Goal: Task Accomplishment & Management: Manage account settings

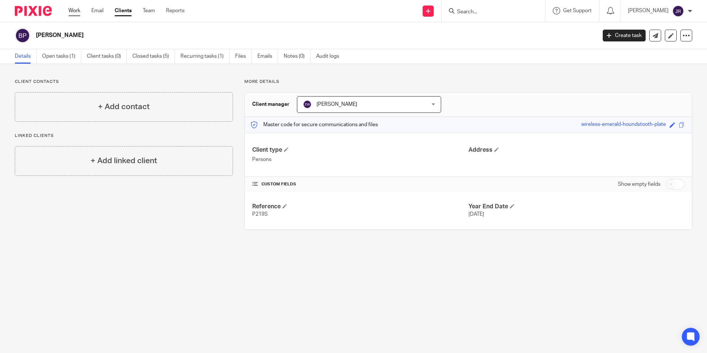
click at [74, 9] on link "Work" at bounding box center [74, 10] width 12 height 7
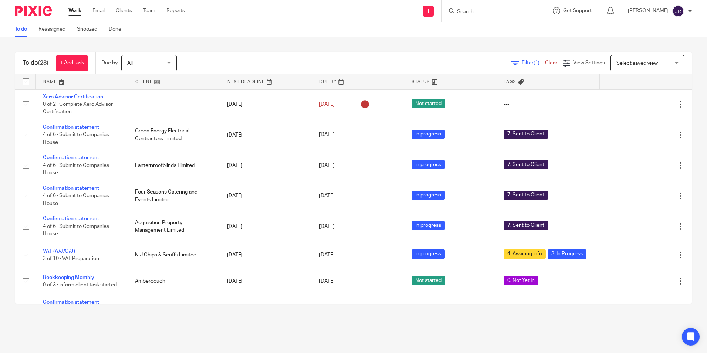
click at [52, 81] on link at bounding box center [82, 81] width 92 height 15
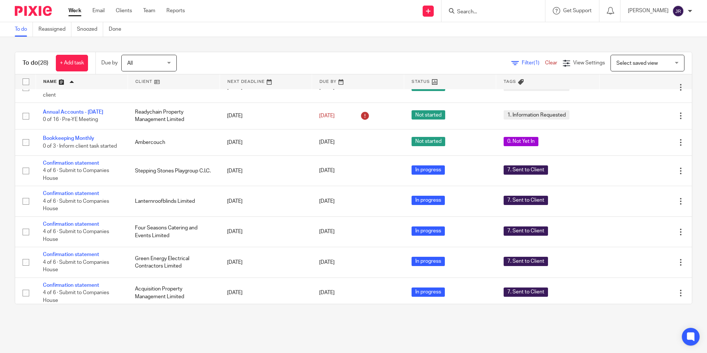
scroll to position [296, 0]
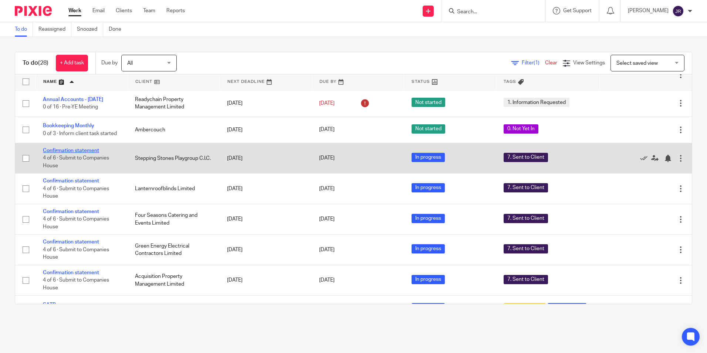
click at [97, 153] on link "Confirmation statement" at bounding box center [71, 150] width 56 height 5
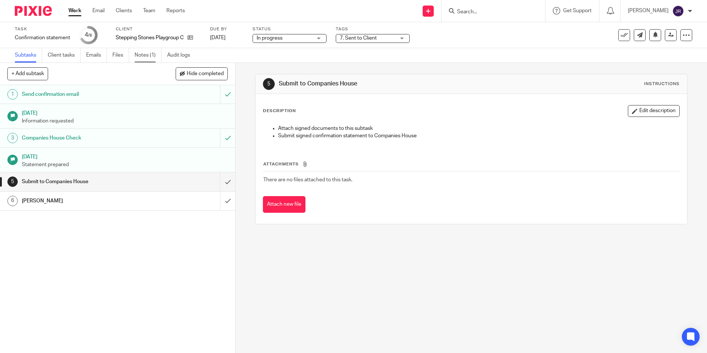
click at [150, 53] on link "Notes (1)" at bounding box center [148, 55] width 27 height 14
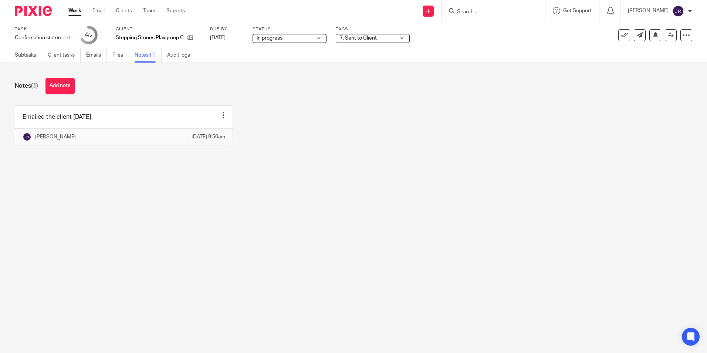
click at [72, 11] on link "Work" at bounding box center [74, 10] width 13 height 7
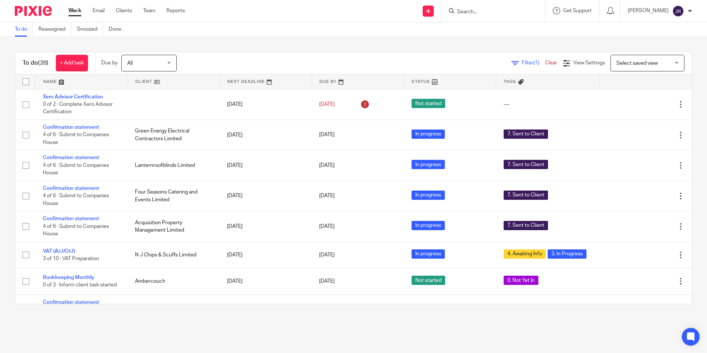
click at [49, 78] on link at bounding box center [82, 81] width 92 height 15
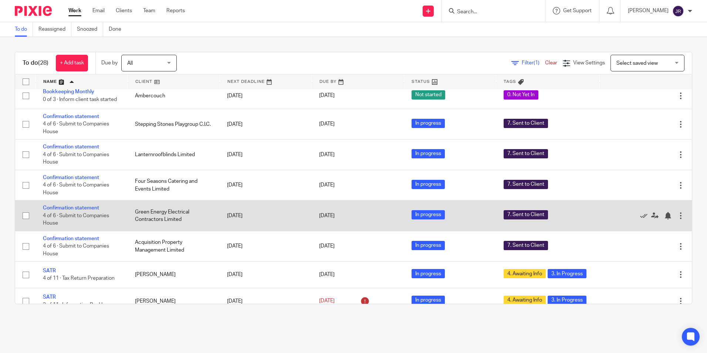
scroll to position [333, 0]
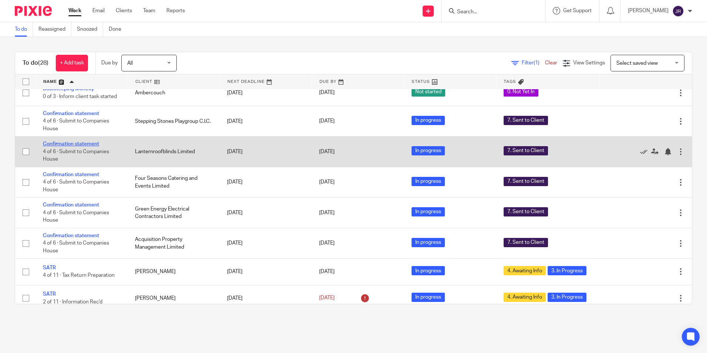
click at [84, 146] on link "Confirmation statement" at bounding box center [71, 143] width 56 height 5
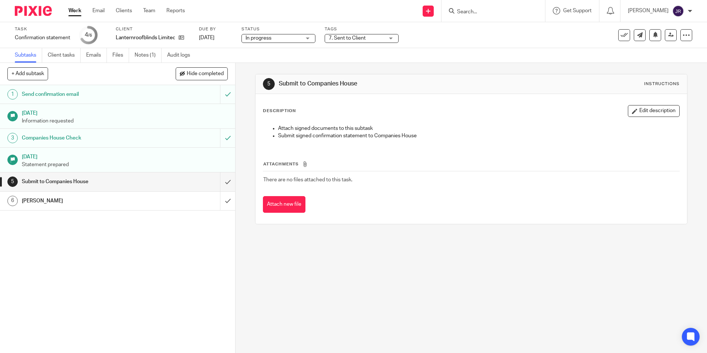
click at [392, 35] on div "7. Sent to Client" at bounding box center [362, 38] width 74 height 9
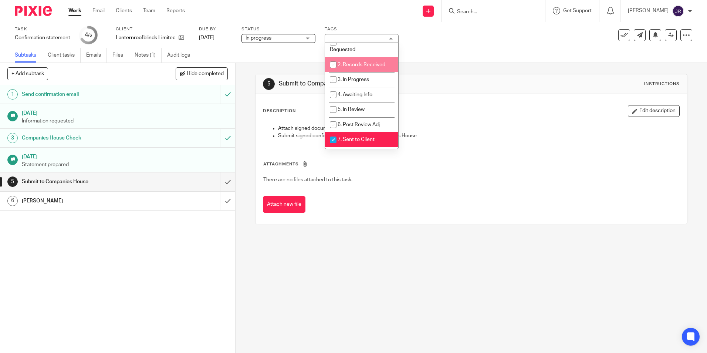
scroll to position [74, 0]
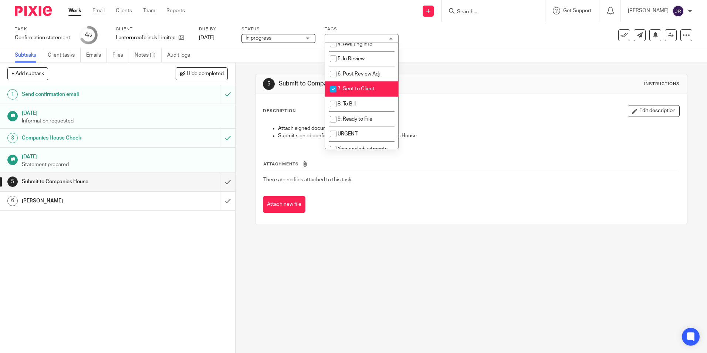
click at [369, 88] on span "7. Sent to Client" at bounding box center [356, 88] width 37 height 5
checkbox input "false"
click at [369, 101] on li "8. To Bill" at bounding box center [361, 103] width 73 height 15
checkbox input "true"
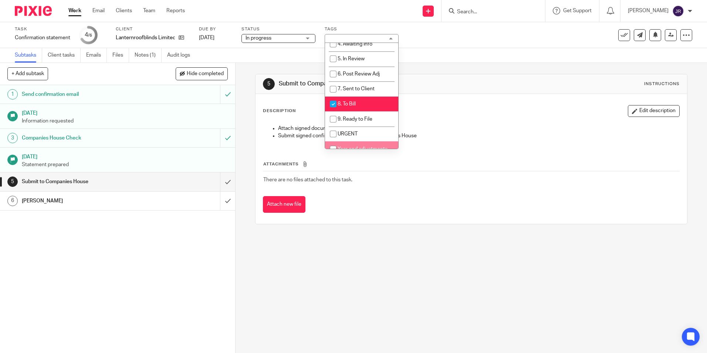
click at [337, 258] on div "5 Submit to Companies House Instructions Description Edit description Attach si…" at bounding box center [471, 208] width 471 height 290
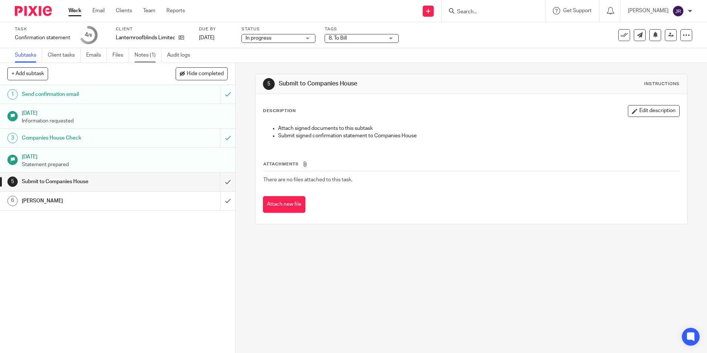
click at [143, 51] on link "Notes (1)" at bounding box center [148, 55] width 27 height 14
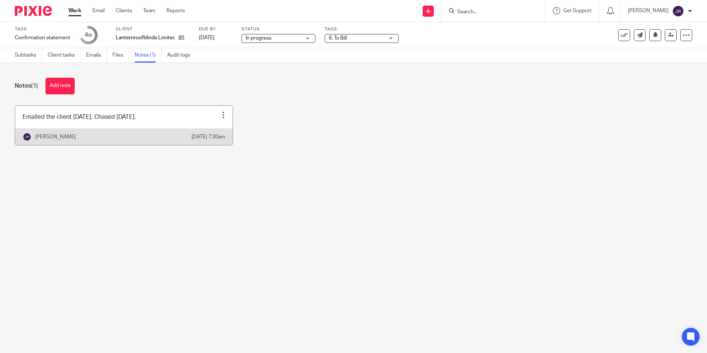
click at [180, 121] on link at bounding box center [123, 125] width 217 height 39
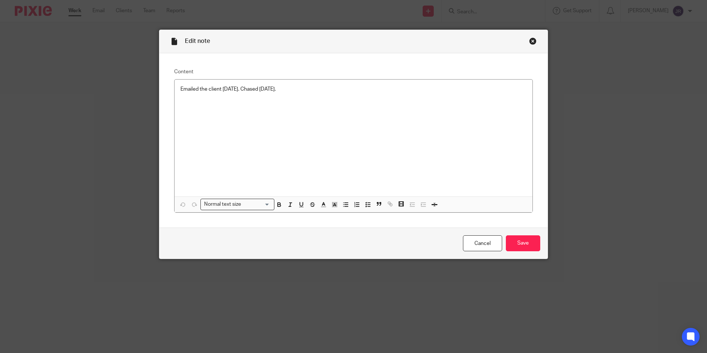
click at [311, 88] on p "Emailed the client [DATE]. Chased [DATE]." at bounding box center [353, 88] width 346 height 7
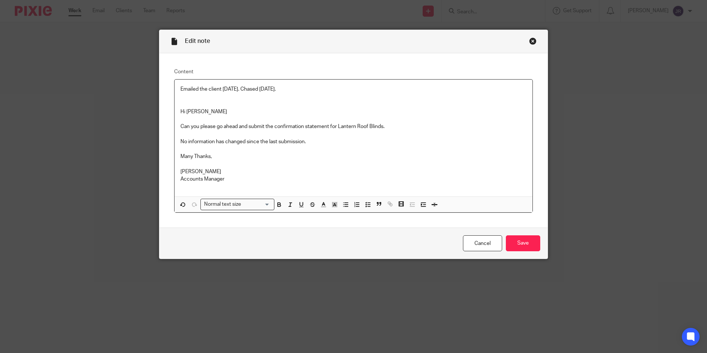
click at [186, 105] on p at bounding box center [353, 103] width 346 height 7
click at [182, 104] on p at bounding box center [353, 103] width 346 height 7
click at [514, 245] on input "Save" at bounding box center [523, 243] width 34 height 16
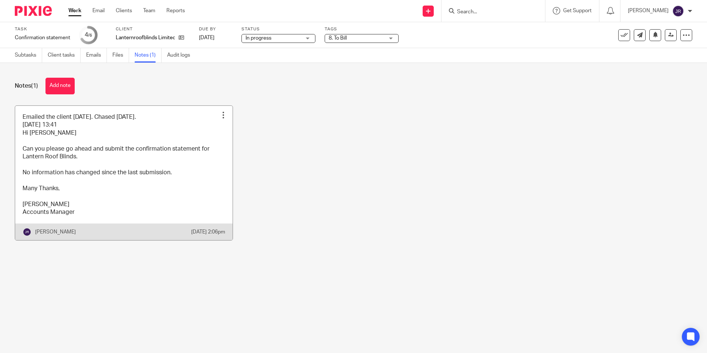
click at [148, 207] on link at bounding box center [123, 173] width 217 height 135
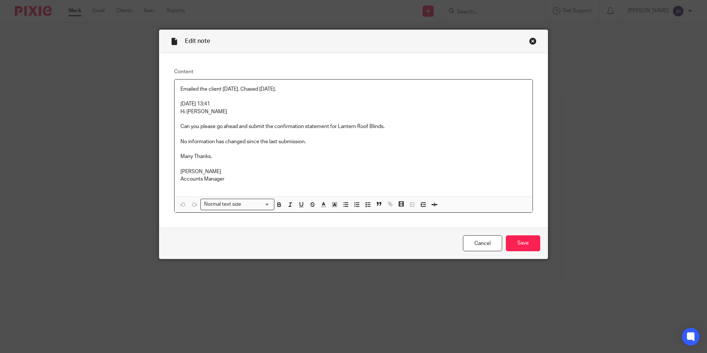
click at [221, 176] on p "Accounts Manager" at bounding box center [353, 178] width 346 height 7
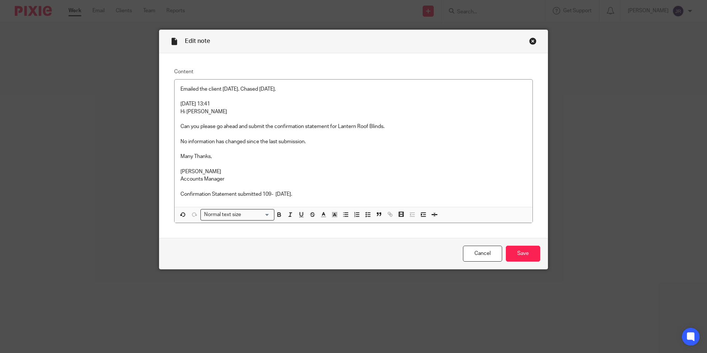
drag, startPoint x: 271, startPoint y: 194, endPoint x: 281, endPoint y: 237, distance: 43.8
click at [271, 194] on p "Confirmation Statement submitted 109- 21/08/25." at bounding box center [353, 193] width 346 height 7
click at [516, 252] on input "Save" at bounding box center [523, 253] width 34 height 16
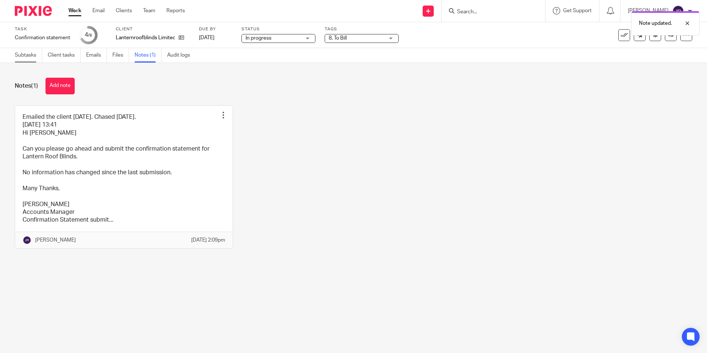
click at [29, 53] on link "Subtasks" at bounding box center [28, 55] width 27 height 14
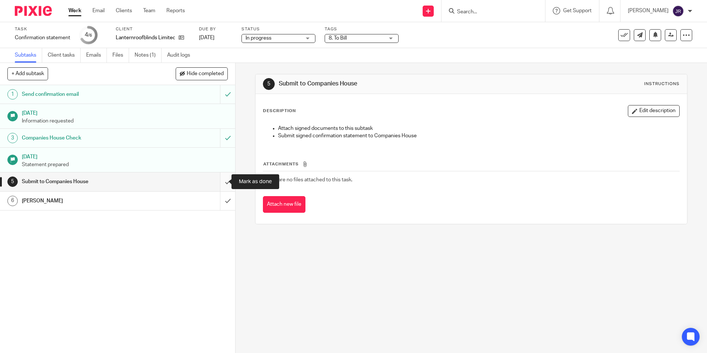
click at [221, 180] on input "submit" at bounding box center [117, 181] width 235 height 18
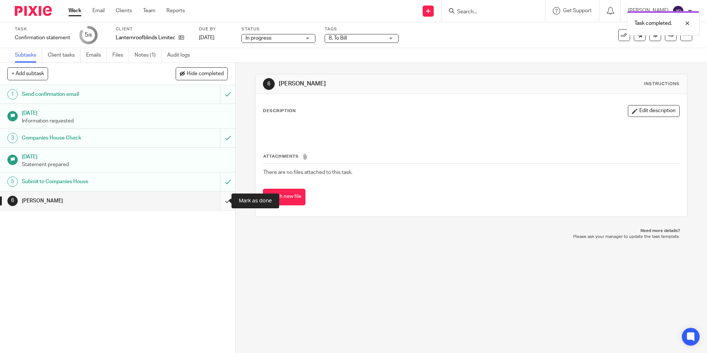
click at [223, 199] on input "submit" at bounding box center [117, 201] width 235 height 18
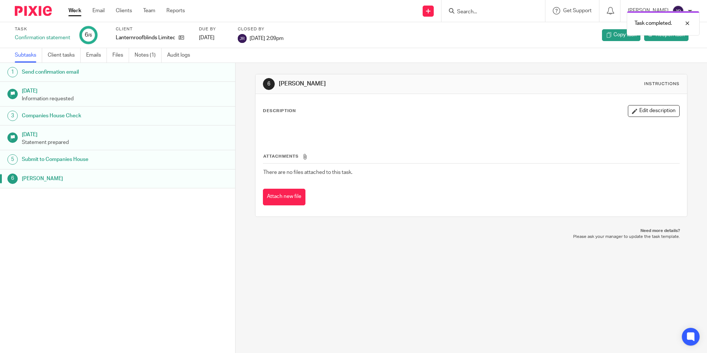
click at [75, 9] on link "Work" at bounding box center [74, 10] width 13 height 7
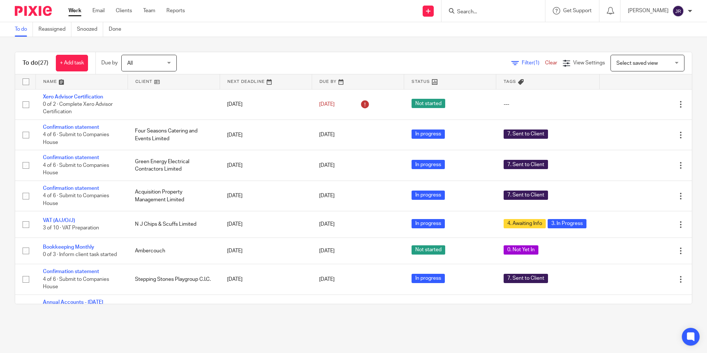
click at [46, 81] on link at bounding box center [82, 81] width 92 height 15
